Goal: Information Seeking & Learning: Learn about a topic

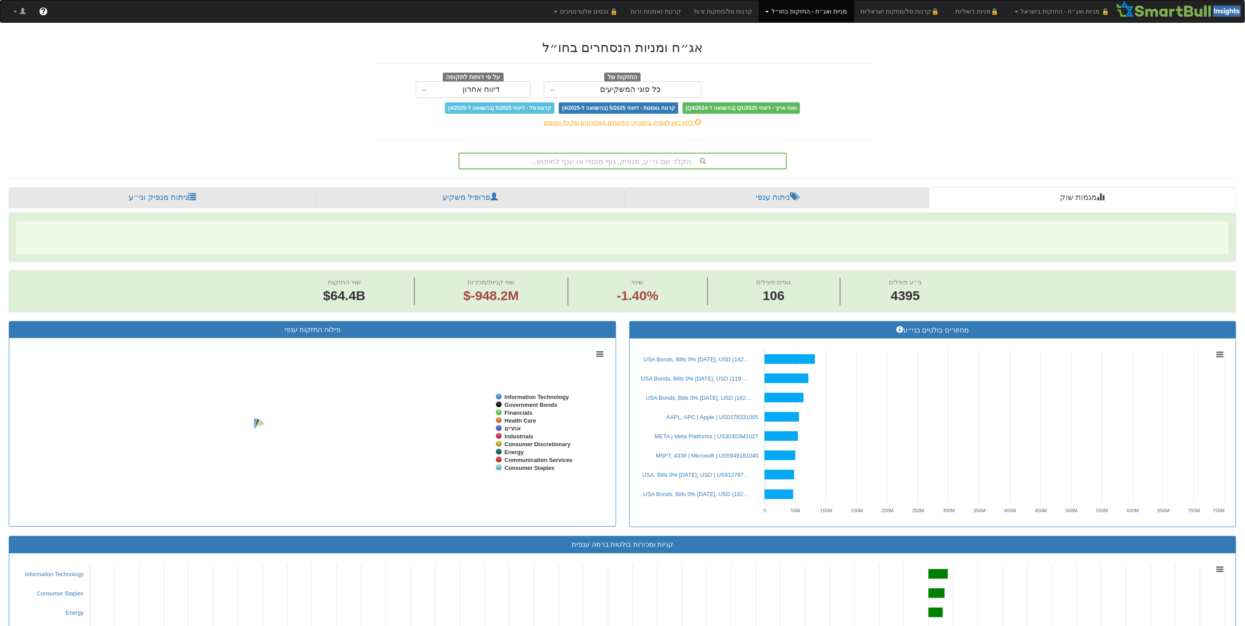
click at [612, 163] on div "הקלד שם ני״ע, מנפיק, גוף מוסדי או ענף לחיפוש..." at bounding box center [623, 161] width 327 height 15
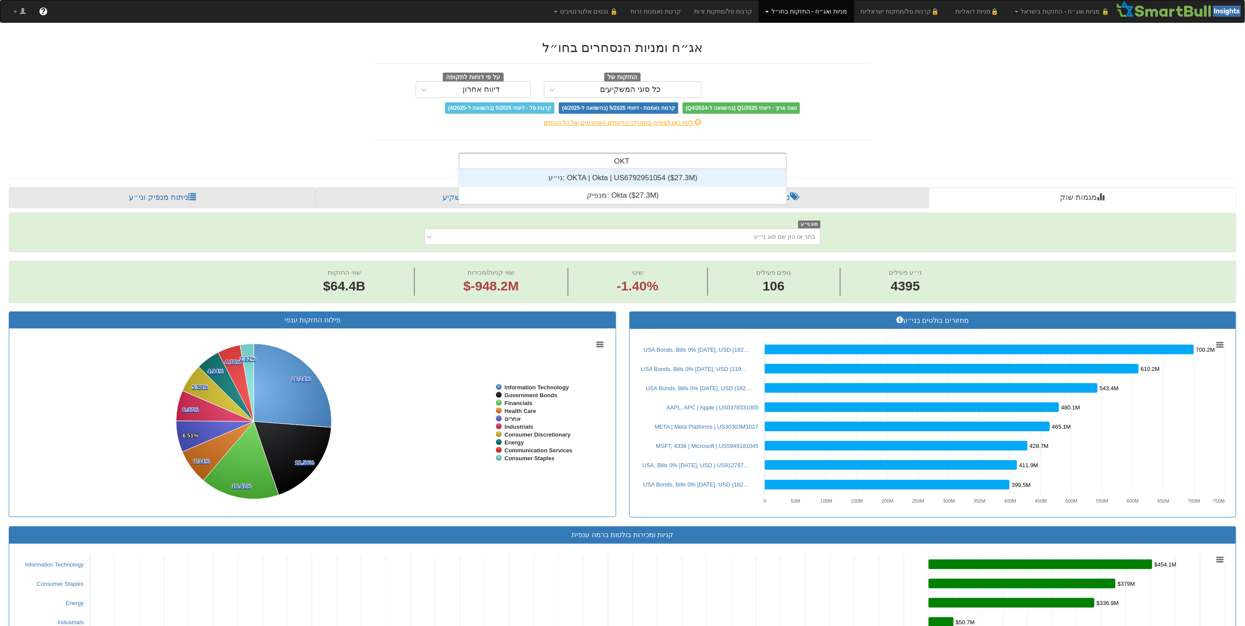
scroll to position [35, 0]
type input "OKTA"
click at [614, 175] on div "ני״ע: ‎OKTA | Okta | US6792951054 ‎($27.3M)‏" at bounding box center [623, 178] width 327 height 18
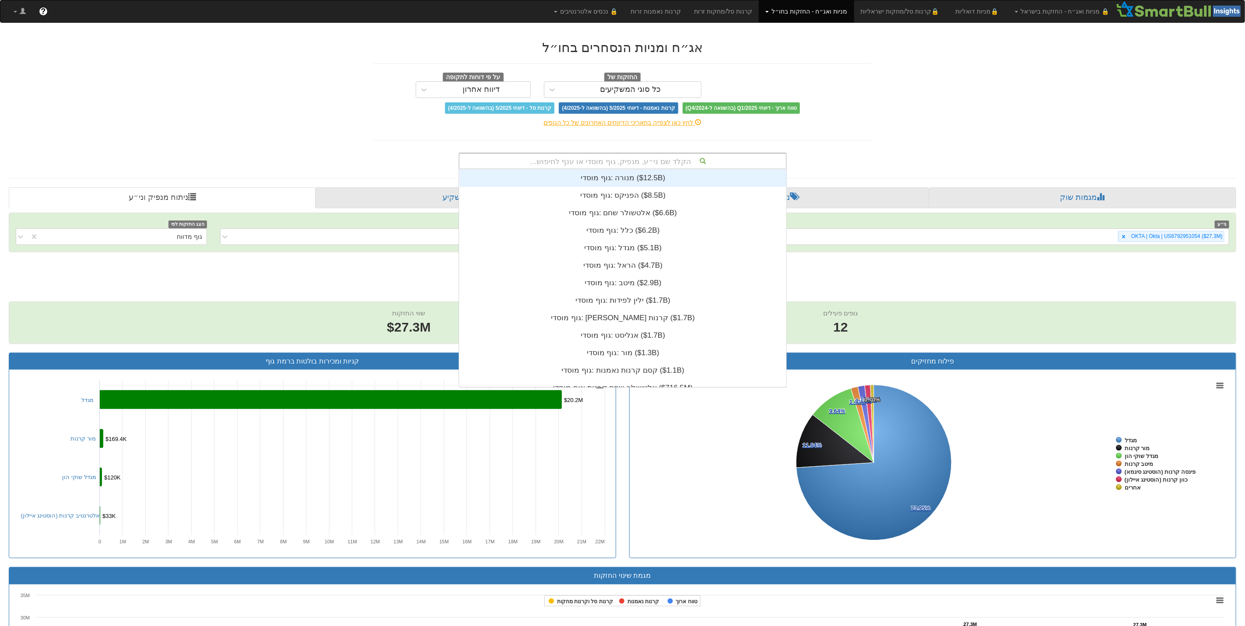
click at [608, 163] on div "הקלד שם ני״ע, מנפיק, גוף מוסדי או ענף לחיפוש..." at bounding box center [623, 161] width 327 height 15
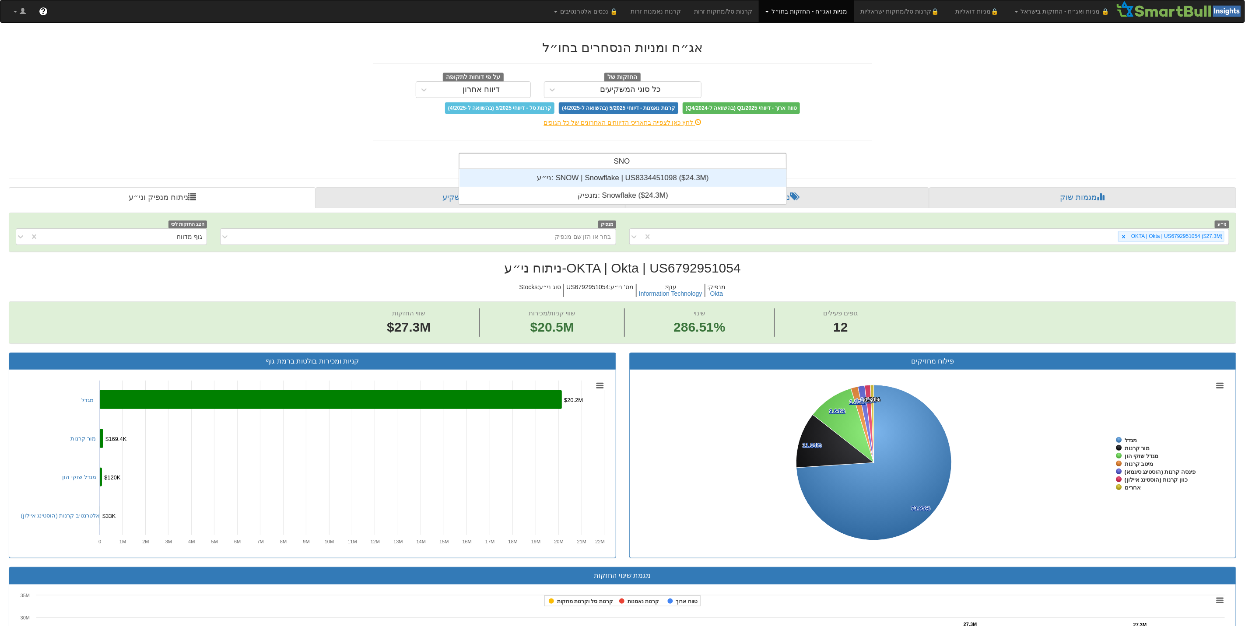
scroll to position [35, 0]
type input "SNOW"
click at [622, 180] on div "ני״ע: ‎SNOW | Snowflake | US8334451098 ‎($24.3M)‏" at bounding box center [623, 178] width 327 height 18
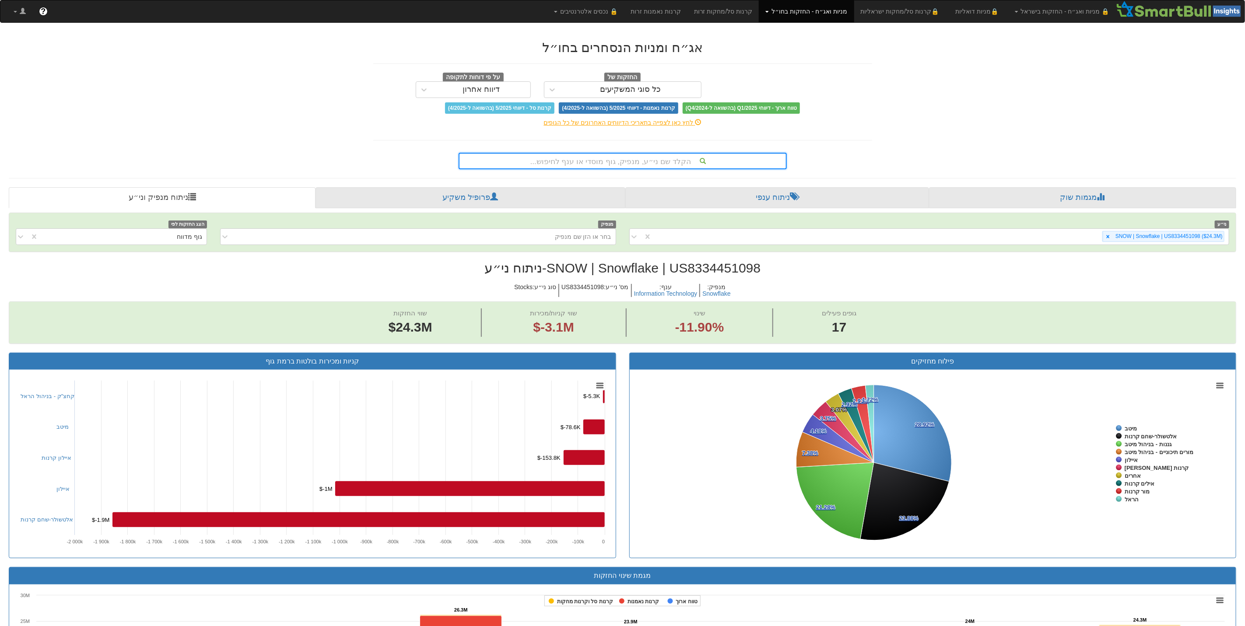
click at [585, 165] on div "הקלד שם ני״ע, מנפיק, גוף מוסדי או ענף לחיפוש..." at bounding box center [623, 161] width 327 height 15
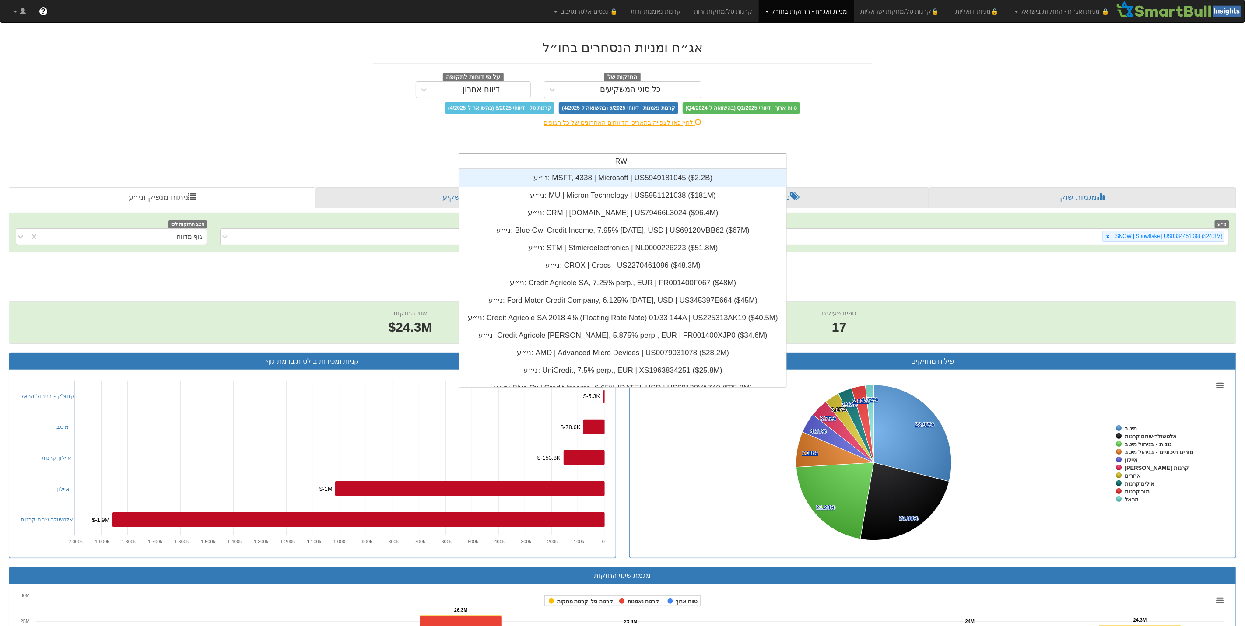
scroll to position [10, 0]
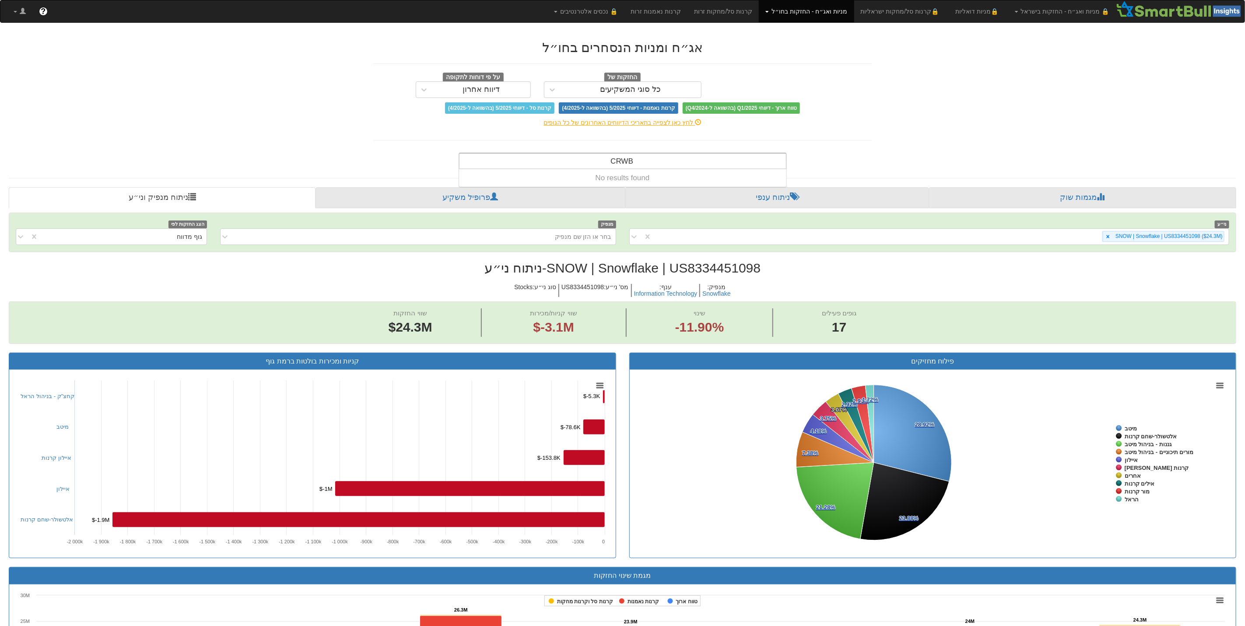
click at [626, 162] on input "CRWB" at bounding box center [622, 163] width 24 height 18
drag, startPoint x: 594, startPoint y: 166, endPoint x: 625, endPoint y: 164, distance: 31.6
click at [625, 164] on div "CRWB CRWB" at bounding box center [623, 161] width 327 height 15
drag, startPoint x: 625, startPoint y: 163, endPoint x: 604, endPoint y: 166, distance: 21.2
click at [604, 166] on div "CRWB CRWB" at bounding box center [623, 161] width 327 height 15
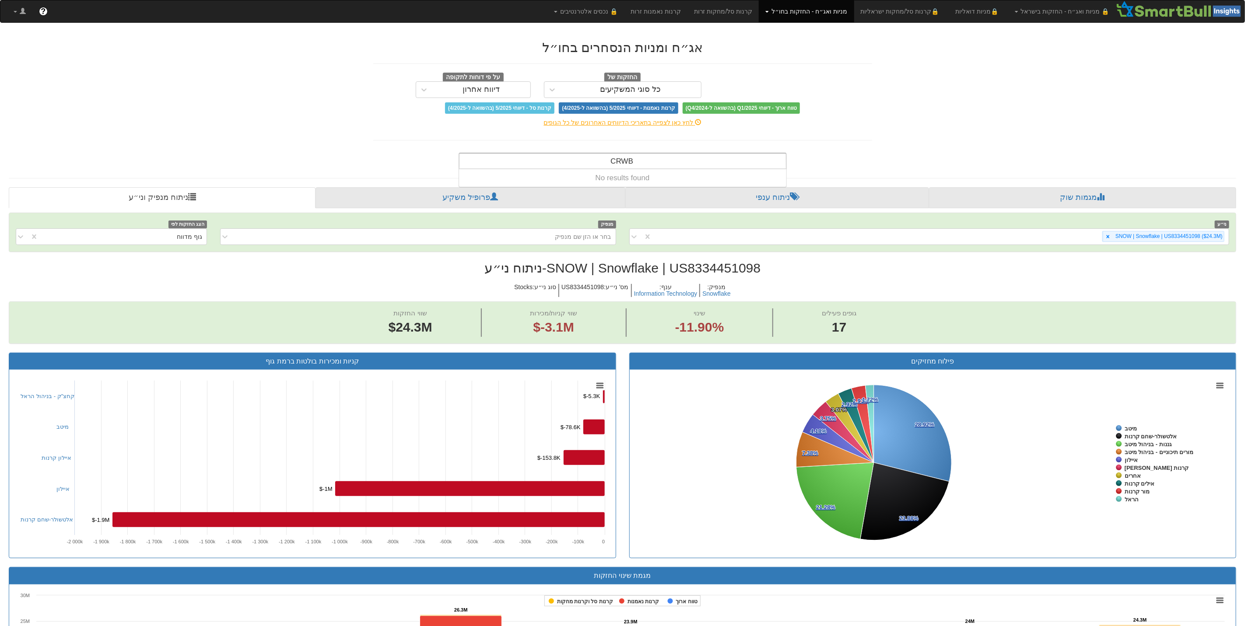
type input "B"
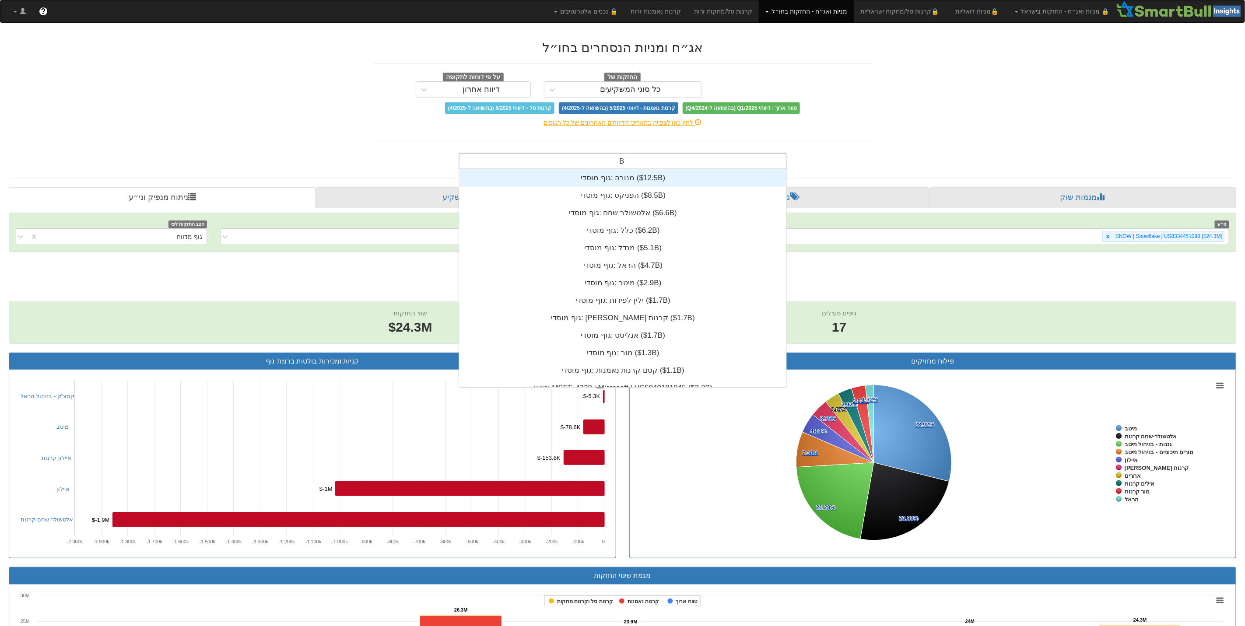
scroll to position [218, 0]
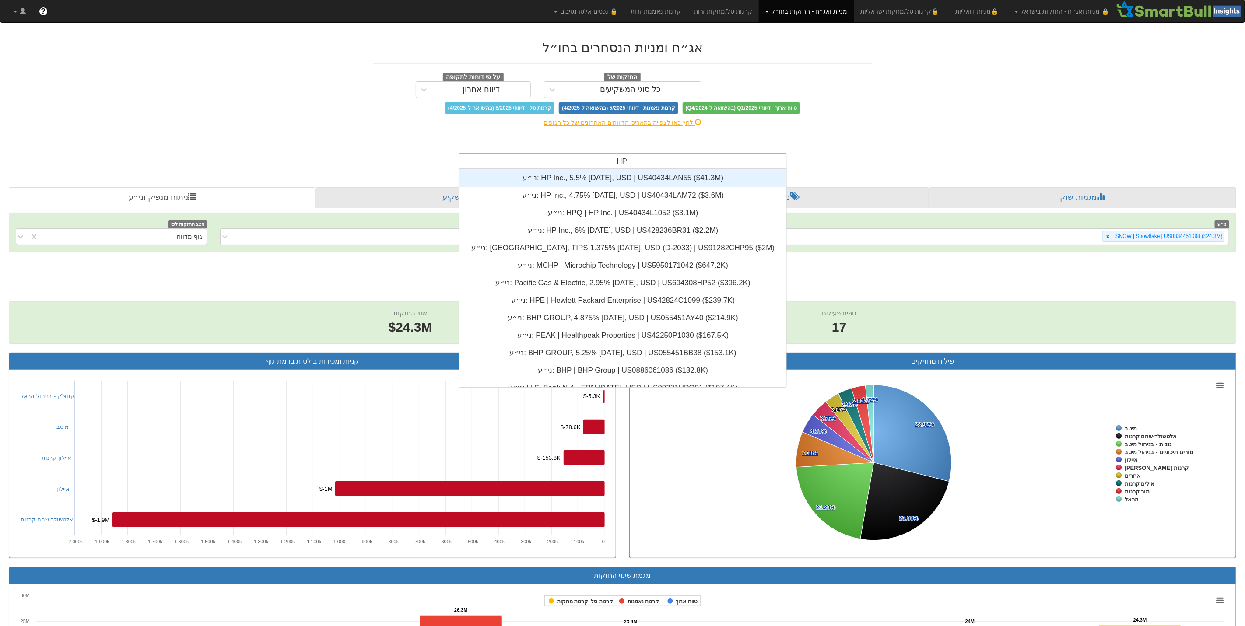
type input "HPQ"
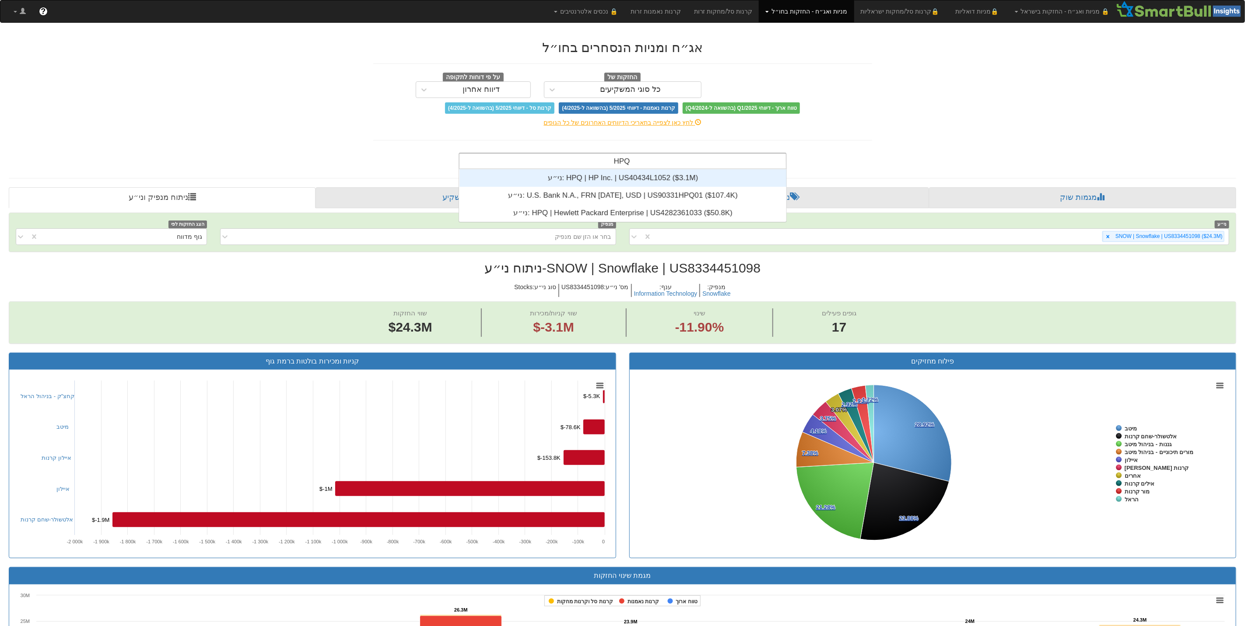
scroll to position [53, 0]
click at [604, 178] on div "ני״ע: ‎HPQ | HP Inc. | US40434L1052 ‎($3.1M)‏" at bounding box center [623, 178] width 327 height 18
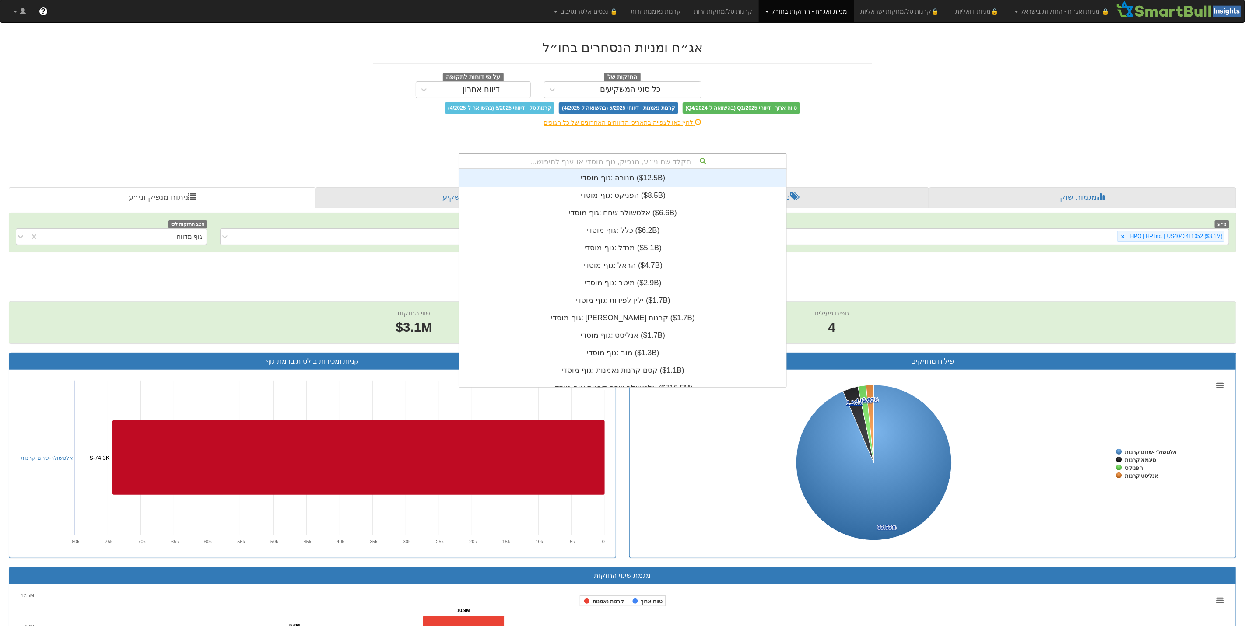
click at [580, 162] on div "הקלד שם ני״ע, מנפיק, גוף מוסדי או ענף לחיפוש..." at bounding box center [623, 161] width 327 height 15
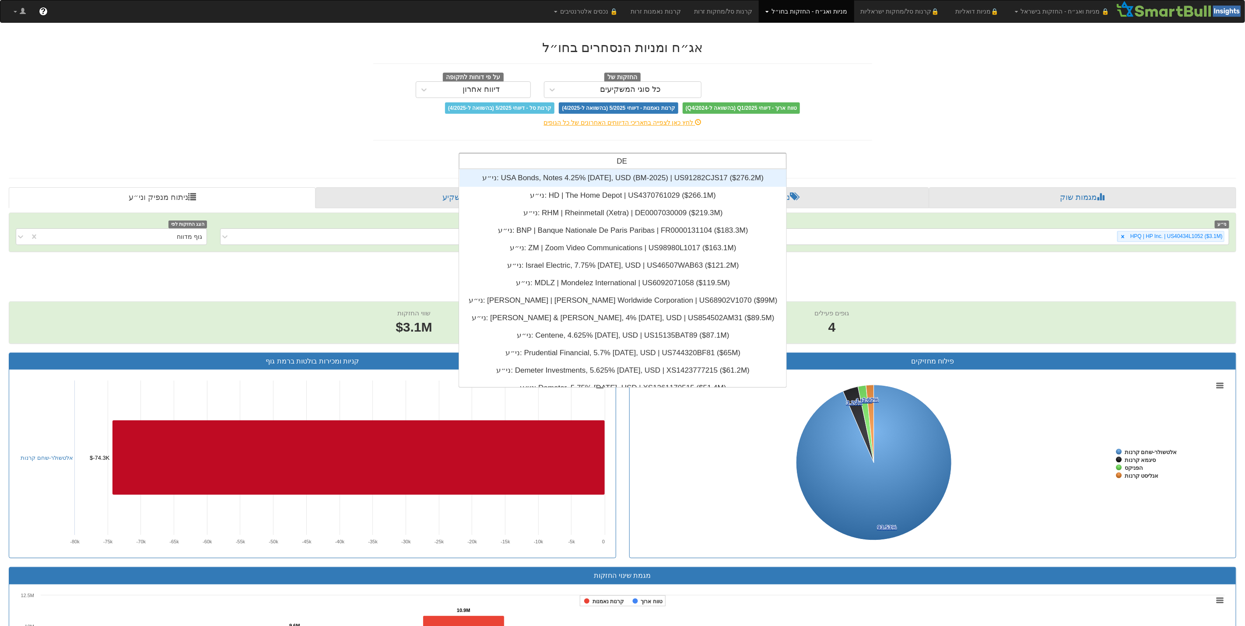
scroll to position [218, 0]
type input "DELl"
click at [559, 176] on div "ני״ע: ‎Dell International LLC, 6.02% [DATE], USD | US24703TAD81 ‎($6.9M)‏" at bounding box center [623, 178] width 327 height 18
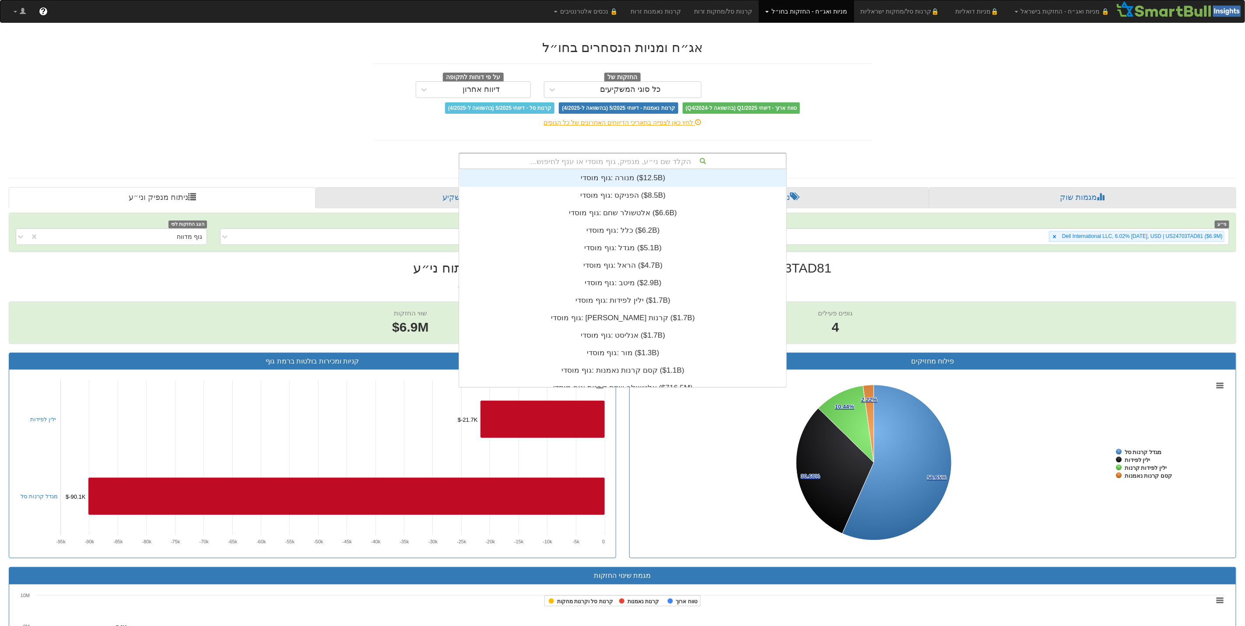
click at [601, 162] on div "הקלד שם ני״ע, מנפיק, גוף מוסדי או ענף לחיפוש..." at bounding box center [623, 161] width 327 height 15
type input "G"
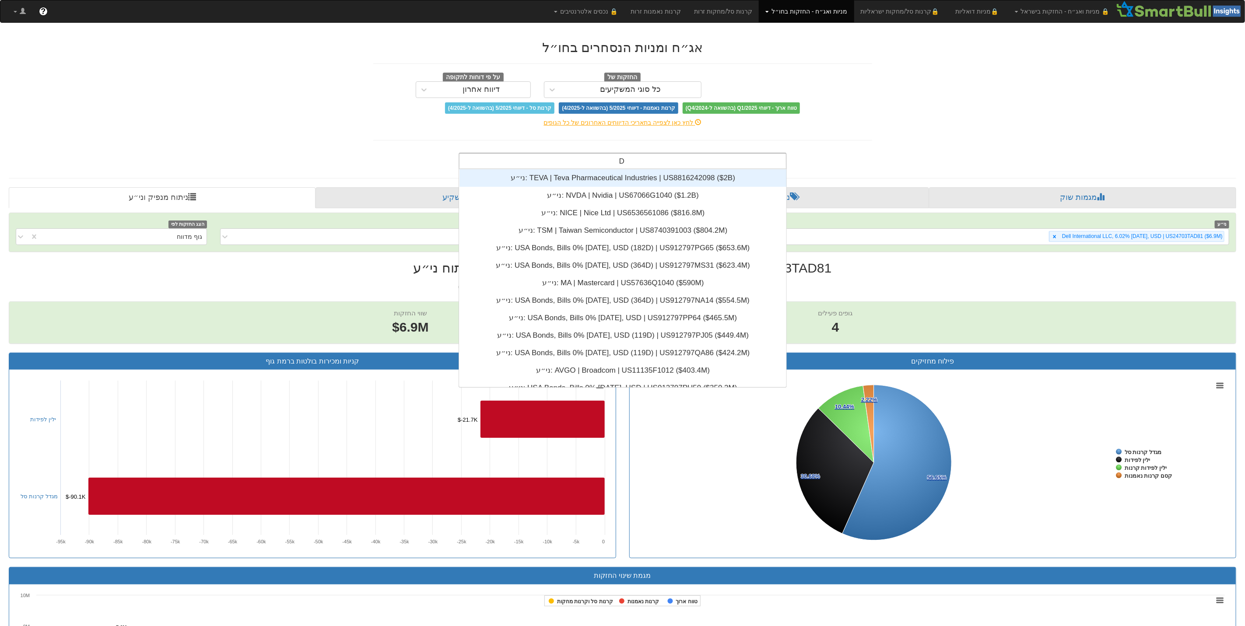
type input "DG"
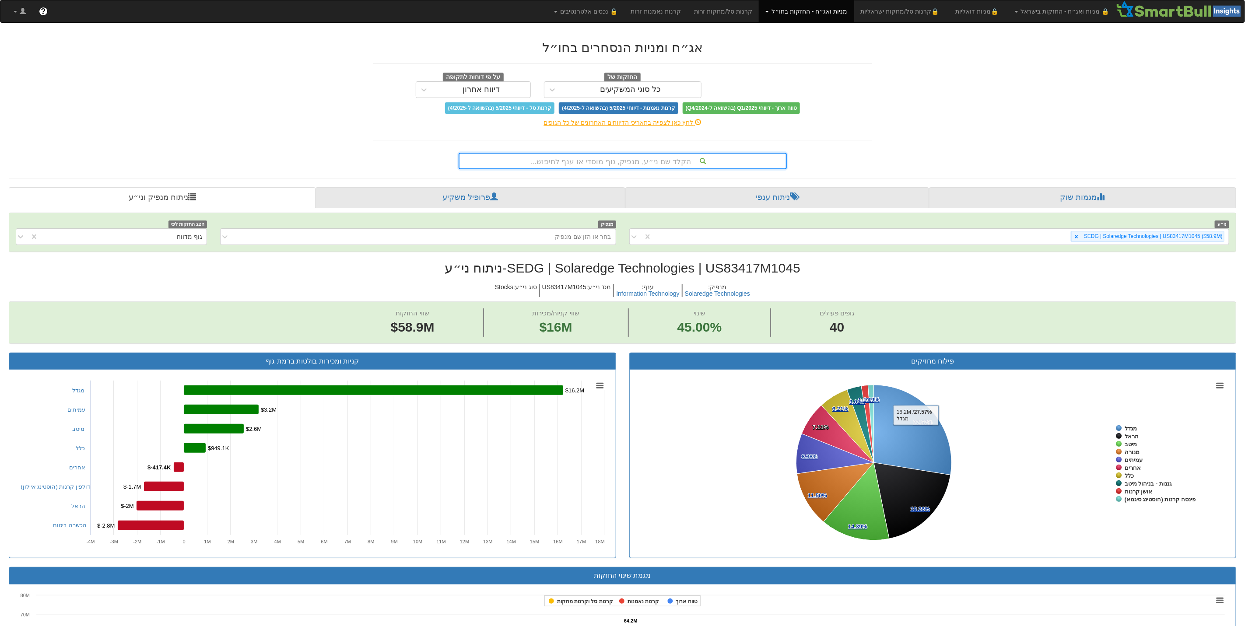
click at [673, 162] on div "הקלד שם ני״ע, מנפיק, גוף מוסדי או ענף לחיפוש..." at bounding box center [623, 161] width 327 height 15
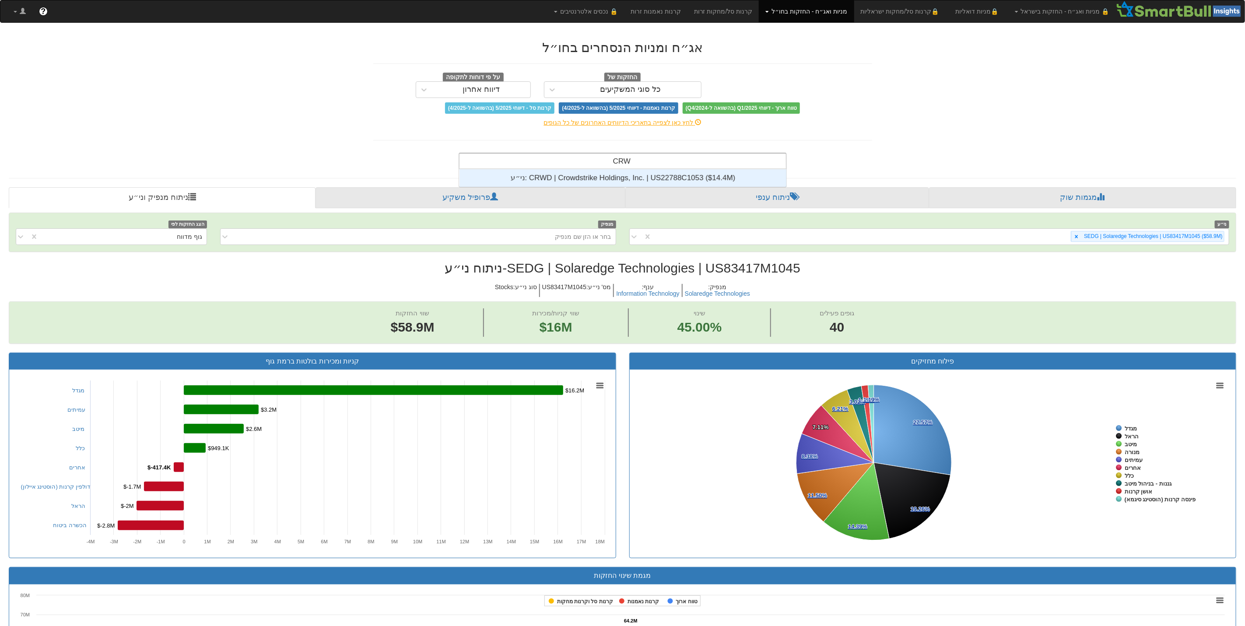
scroll to position [10, 0]
type input "CRWD"
click at [624, 179] on div "ני״ע: ‎CRWD | Crowdstrike Holdings, Inc. | US22788C1053 ‎($14.4M)‏" at bounding box center [623, 178] width 327 height 18
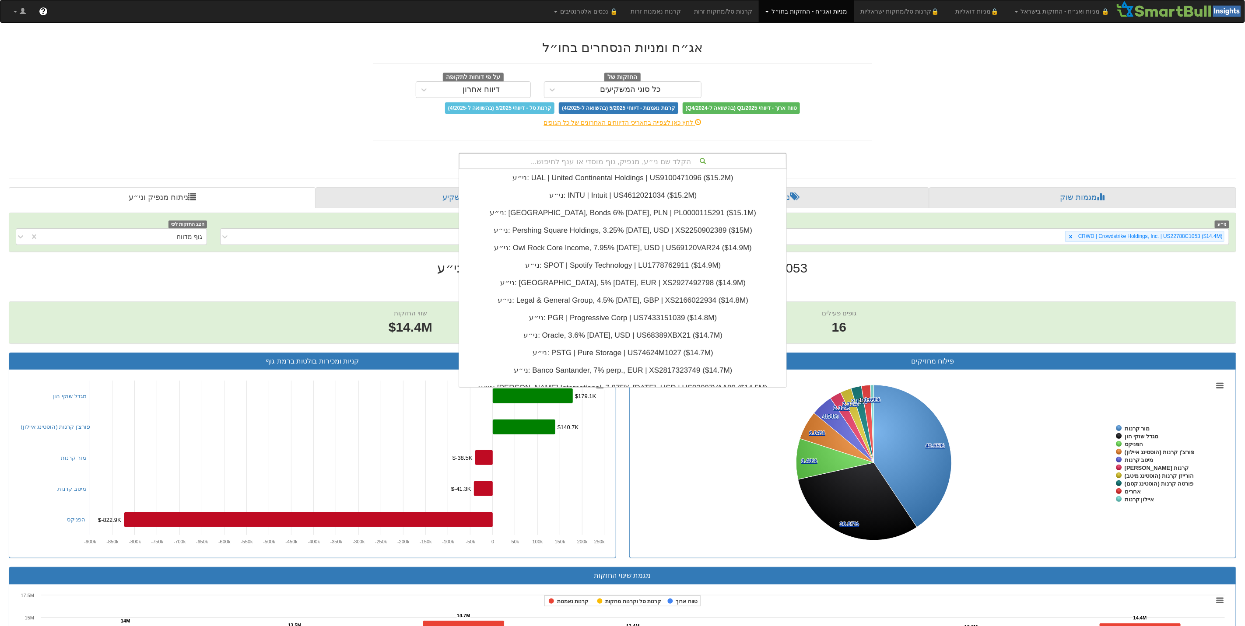
scroll to position [218, 0]
click at [822, 148] on div "אג״ח ומניות הנסחרים בחו״ל החזקות של כל סוגי המשקיעים על פי דוחות לתקופה דיווח א…" at bounding box center [623, 101] width 512 height 138
